Goal: Go to known website: Access a specific website the user already knows

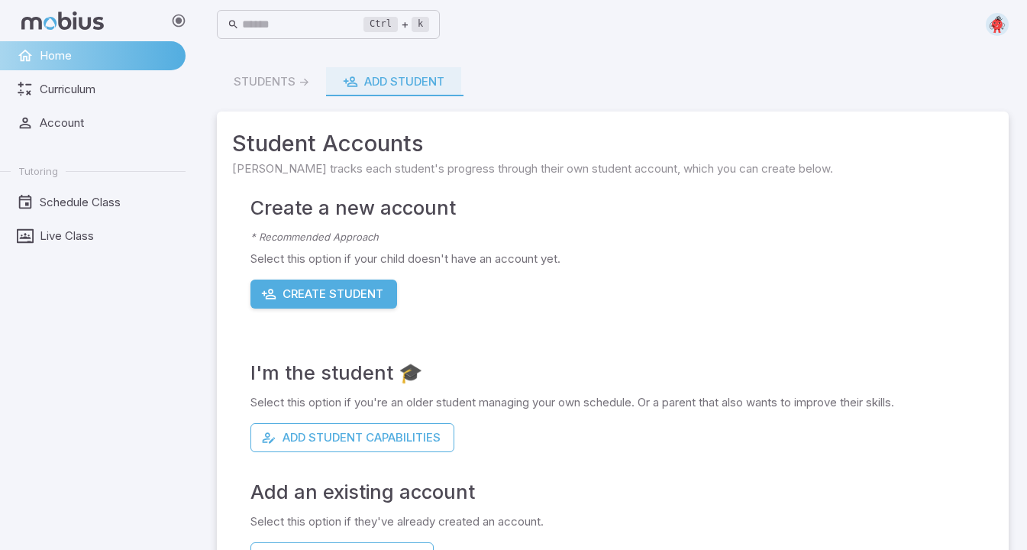
click at [723, 151] on span "Student Accounts" at bounding box center [612, 144] width 761 height 34
